Goal: Navigation & Orientation: Find specific page/section

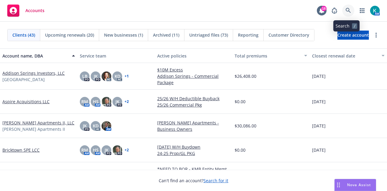
click at [347, 12] on icon at bounding box center [348, 10] width 5 height 5
